Goal: Answer question/provide support: Share knowledge or assist other users

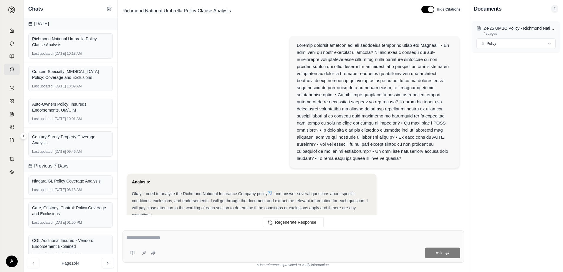
scroll to position [1770, 0]
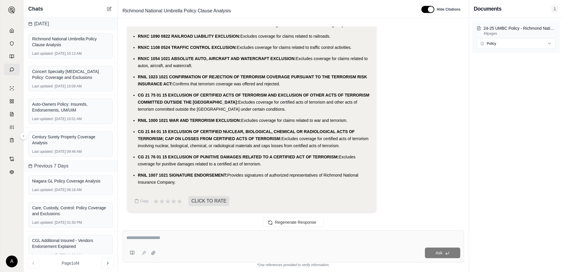
click at [106, 5] on div "Chats" at bounding box center [71, 9] width 94 height 18
click at [109, 8] on icon at bounding box center [109, 8] width 5 height 5
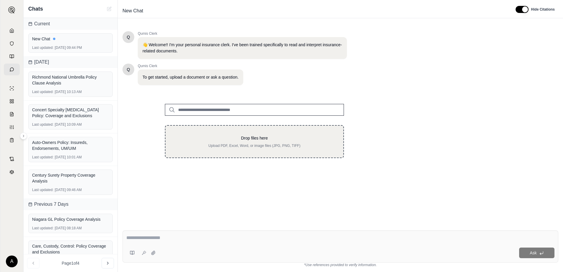
click at [234, 139] on p "Drop files here" at bounding box center [254, 138] width 159 height 6
type input "**********"
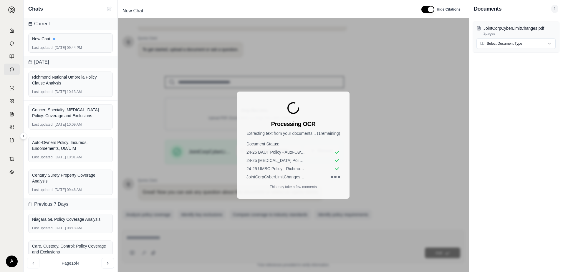
scroll to position [46, 0]
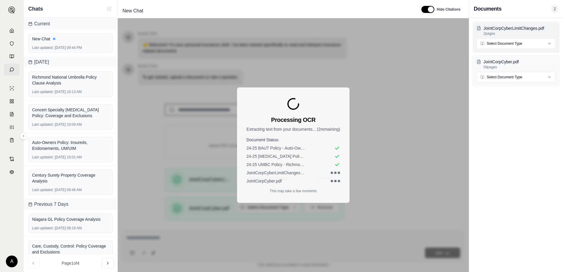
click at [502, 44] on html "A Chats Current New Chat Last updated: [DATE] 09:44 PM [DATE] Richmond National…" at bounding box center [281, 136] width 563 height 272
click at [505, 78] on html "A Chats Current New Chat Last updated: [DATE] 09:44 PM [DATE] Richmond National…" at bounding box center [281, 136] width 563 height 272
click at [411, 42] on div "Processing OCR Extracting text from your documents... ( 2 remaining) Document S…" at bounding box center [293, 145] width 351 height 254
click at [374, 65] on div "Processing OCR Extracting text from your documents... ( 2 remaining) Document S…" at bounding box center [293, 145] width 351 height 254
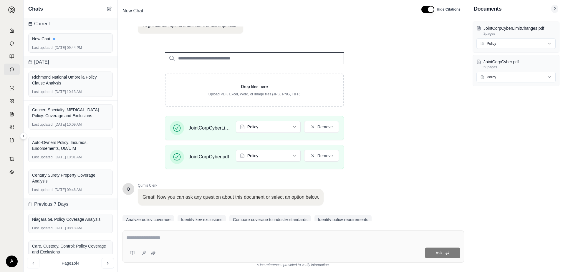
scroll to position [75, 0]
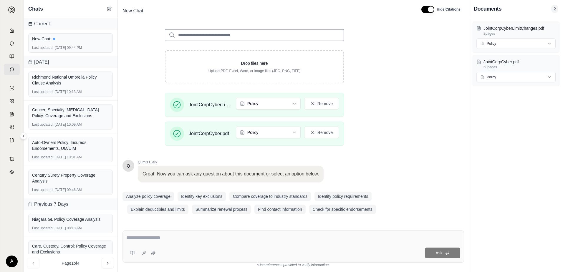
click at [191, 236] on textarea at bounding box center [293, 237] width 334 height 7
click at [208, 238] on textarea at bounding box center [293, 237] width 334 height 7
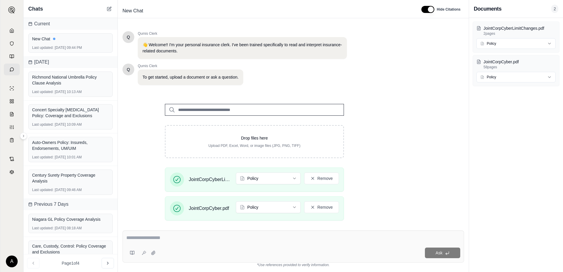
scroll to position [0, 0]
click at [161, 238] on textarea at bounding box center [293, 237] width 334 height 7
paste textarea "**********"
type textarea "**********"
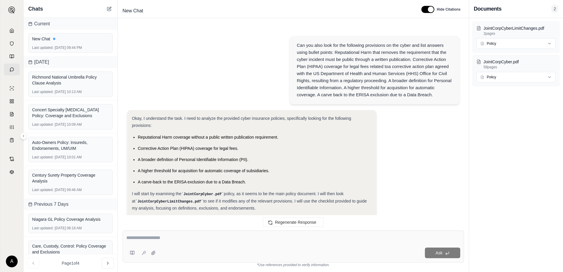
scroll to position [751, 0]
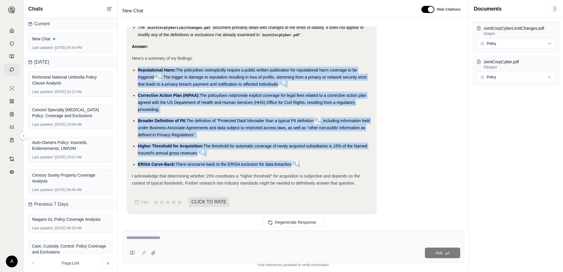
drag, startPoint x: 305, startPoint y: 164, endPoint x: 135, endPoint y: 67, distance: 195.2
click at [135, 67] on ul "Reputational Harm: The policy does not explicitly require a public written publ…" at bounding box center [252, 117] width 240 height 101
copy ul "Reputational Harm: The policy does not explicitly require a public written publ…"
click at [340, 239] on textarea at bounding box center [293, 237] width 334 height 7
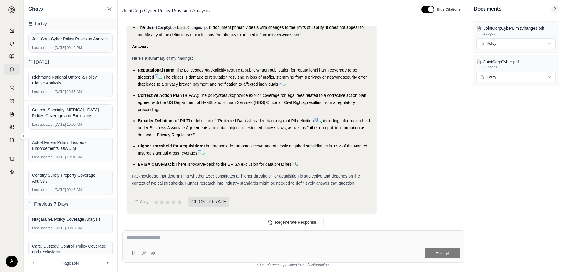
paste textarea "**********"
type textarea "**********"
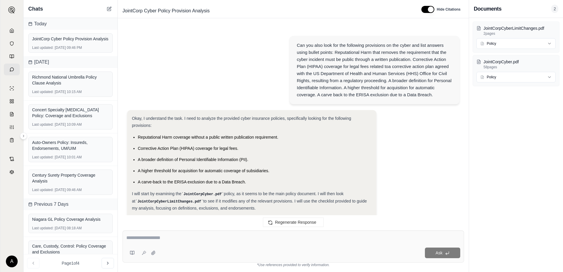
scroll to position [1653, 0]
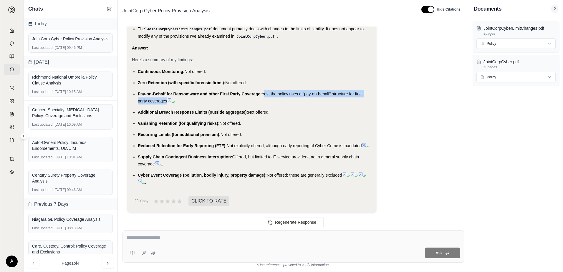
drag, startPoint x: 166, startPoint y: 97, endPoint x: 264, endPoint y: 88, distance: 98.2
click at [264, 90] on li "Pay-on-Behalf for Ransomware and other First Party Coverage: Yes, the policy us…" at bounding box center [255, 97] width 234 height 14
copy span "Yes, the policy uses a "pay-on-behalf" structure for first-party coverage"
click at [295, 240] on textarea at bounding box center [293, 237] width 334 height 7
paste textarea "**********"
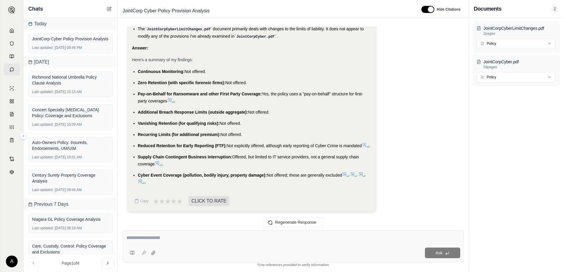
type textarea "**********"
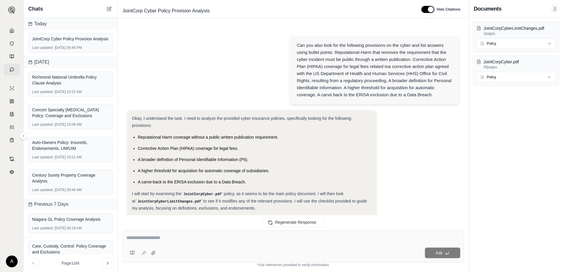
scroll to position [1999, 0]
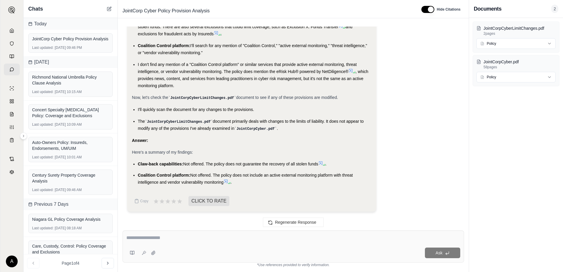
drag, startPoint x: 223, startPoint y: 183, endPoint x: 193, endPoint y: 177, distance: 31.2
click at [193, 177] on span "Not offered. The policy does not include an active external monitoring platform…" at bounding box center [245, 179] width 215 height 12
copy span "Not offered. The policy does not include an active external monitoring platform…"
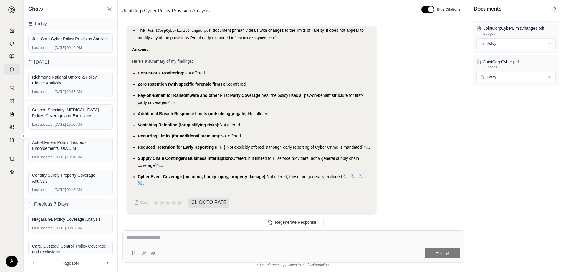
scroll to position [1646, 0]
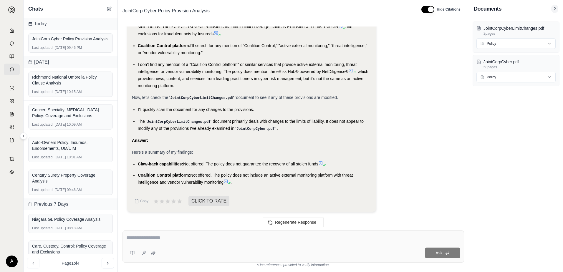
drag, startPoint x: 363, startPoint y: 165, endPoint x: 353, endPoint y: 164, distance: 9.7
click at [353, 164] on li "Claw-back capabilities: Not offered. The policy does not guarantee the recovery…" at bounding box center [255, 164] width 234 height 7
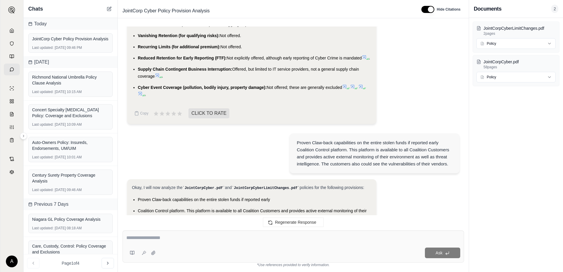
scroll to position [1675, 0]
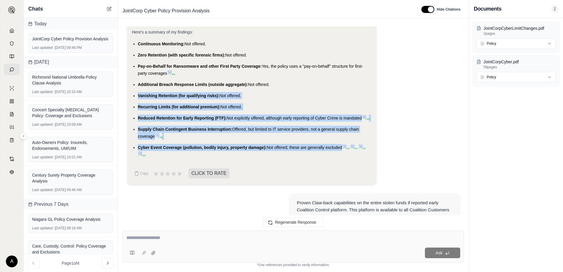
drag, startPoint x: 346, startPoint y: 156, endPoint x: 126, endPoint y: 97, distance: 227.6
click at [126, 97] on div "Can you also look for the following provisions on the cyber and list answers us…" at bounding box center [294, 124] width 342 height 195
copy ul "Vanishing Retention (for qualifying risks): Not offered. Recurring Limits (for …"
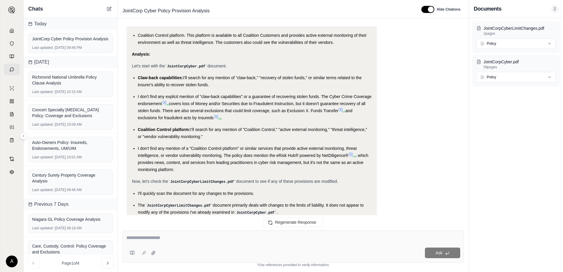
click at [214, 235] on textarea at bounding box center [293, 237] width 334 height 7
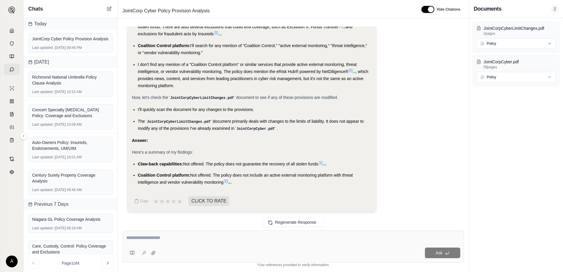
paste textarea "**********"
type textarea "**********"
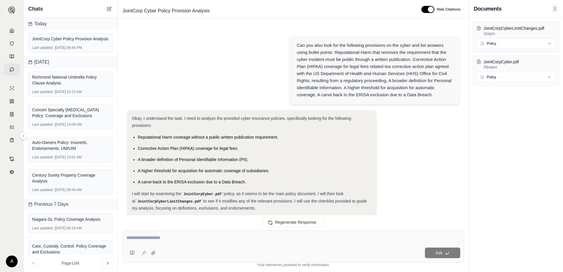
scroll to position [2517, 0]
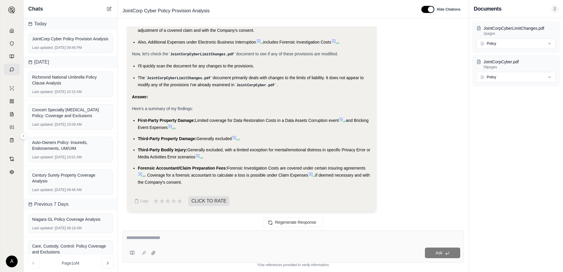
drag, startPoint x: 183, startPoint y: 128, endPoint x: 196, endPoint y: 118, distance: 16.6
click at [196, 118] on li "First-Party Property Damage: Limited coverage for Data Restoration Costs in a D…" at bounding box center [255, 124] width 234 height 14
copy li "Limited coverage for Data Restoration Costs in a Data Assets Corruption event a…"
drag, startPoint x: 197, startPoint y: 139, endPoint x: 232, endPoint y: 140, distance: 35.1
click at [232, 140] on span "Generally excluded" at bounding box center [213, 138] width 35 height 5
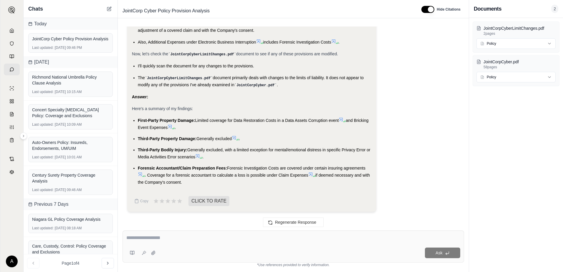
copy span "Generally excluded"
click at [227, 151] on span "Generally excluded, with a limited exception for mental/emotional distress in s…" at bounding box center [254, 154] width 233 height 12
drag, startPoint x: 195, startPoint y: 158, endPoint x: 189, endPoint y: 150, distance: 10.0
click at [189, 150] on span "Generally excluded, with a limited exception for mental/emotional distress in s…" at bounding box center [254, 154] width 233 height 12
drag, startPoint x: 189, startPoint y: 150, endPoint x: 207, endPoint y: 154, distance: 19.2
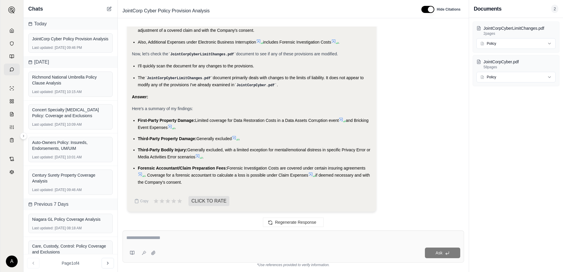
click at [207, 154] on li "Third-Party Bodily Injury: Generally excluded, with a limited exception for men…" at bounding box center [255, 153] width 234 height 14
drag, startPoint x: 191, startPoint y: 182, endPoint x: 228, endPoint y: 169, distance: 39.8
click at [228, 169] on li "Forensic Accountant/Claim Preparation Fees: Forensic Investigation Costs are co…" at bounding box center [255, 175] width 234 height 21
copy li "Forensic Investigation Costs are covered under certain insuring agreements . Co…"
click at [224, 241] on textarea at bounding box center [293, 237] width 334 height 7
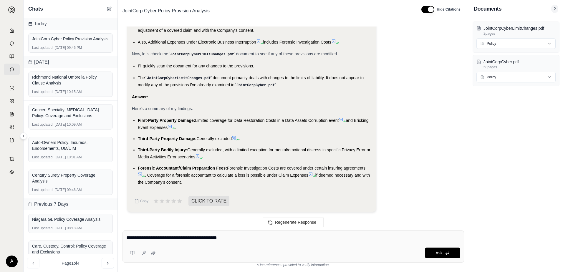
type textarea "**********"
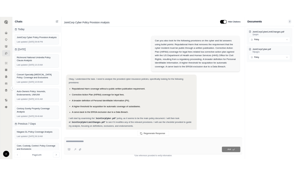
scroll to position [2801, 0]
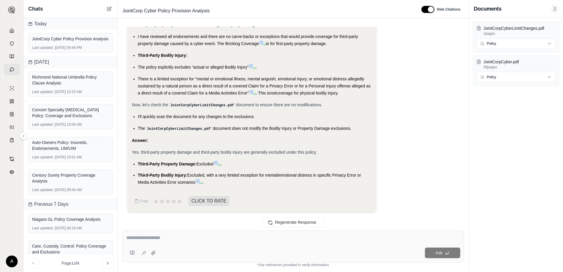
drag, startPoint x: 194, startPoint y: 183, endPoint x: 188, endPoint y: 177, distance: 9.0
click at [188, 177] on span "Excluded, with a very limited exception for mental/emotional distress in specif…" at bounding box center [249, 179] width 223 height 12
copy span "Excluded, with a very limited exception for mental/emotional distress in specif…"
